Goal: Register for event/course

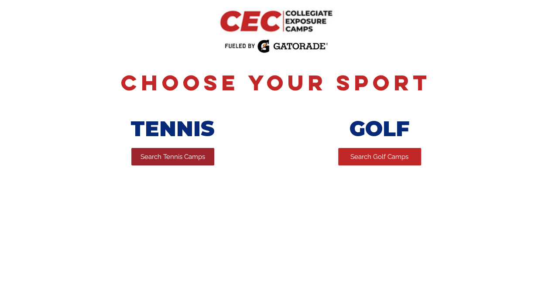
click at [182, 157] on span "Search Tennis Camps" at bounding box center [173, 156] width 65 height 9
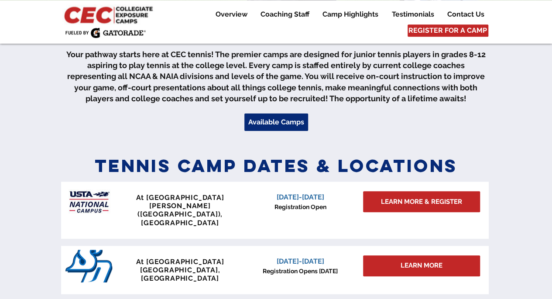
scroll to position [393, 0]
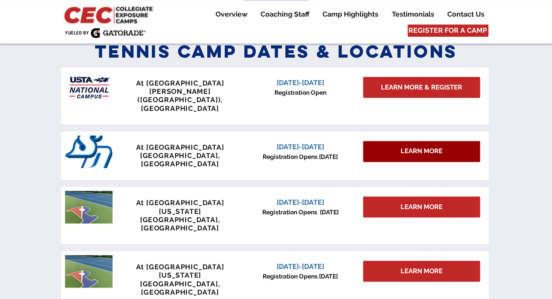
click at [406, 147] on span "LEARN MORE" at bounding box center [422, 151] width 42 height 9
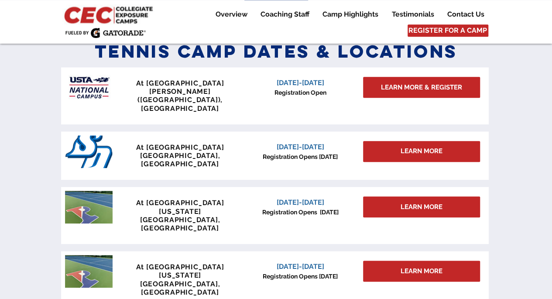
click at [313, 143] on span "January 3-4, 2026" at bounding box center [301, 147] width 48 height 8
click at [307, 152] on p "Registration Opens Sept 15" at bounding box center [300, 156] width 111 height 9
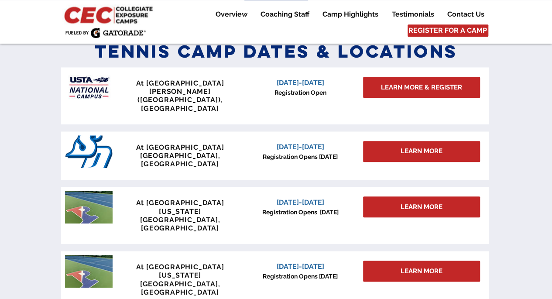
click at [192, 131] on div at bounding box center [275, 155] width 428 height 49
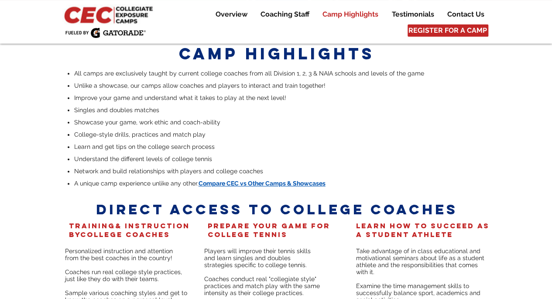
scroll to position [1702, 0]
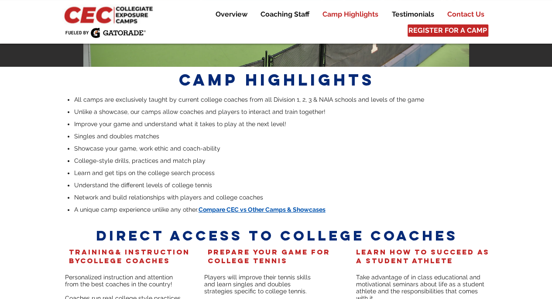
click at [469, 13] on p "Contact Us" at bounding box center [466, 14] width 46 height 10
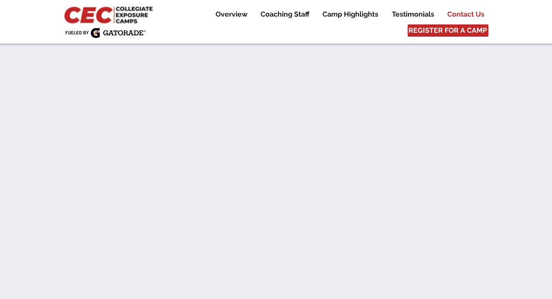
scroll to position [5033, 0]
click at [452, 29] on span "REGISTER FOR A CAMP" at bounding box center [448, 31] width 79 height 10
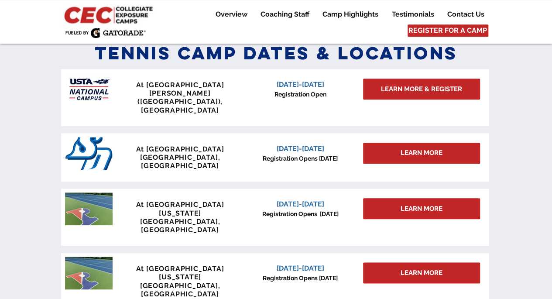
scroll to position [382, 0]
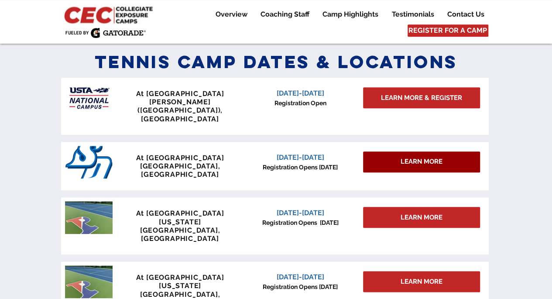
click at [421, 157] on span "LEARN MORE" at bounding box center [422, 161] width 42 height 9
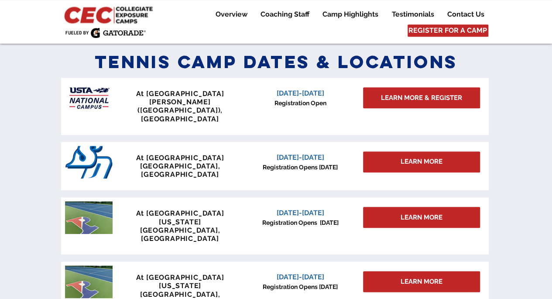
click at [323, 153] on span "January 3-4, 2026" at bounding box center [301, 157] width 48 height 8
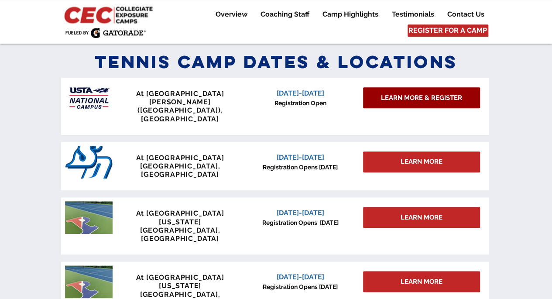
click at [416, 99] on span "LEARN MORE & REGISTER" at bounding box center [421, 97] width 81 height 9
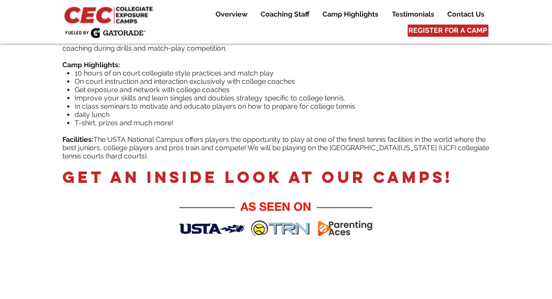
scroll to position [349, 0]
